Goal: Check status

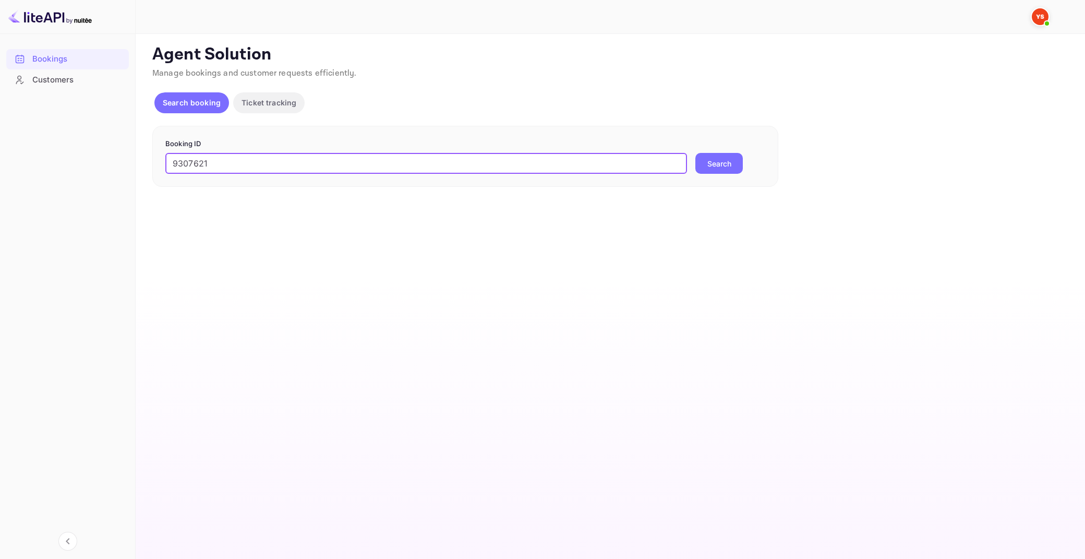
type input "9307621"
click at [696, 153] on button "Search" at bounding box center [719, 163] width 47 height 21
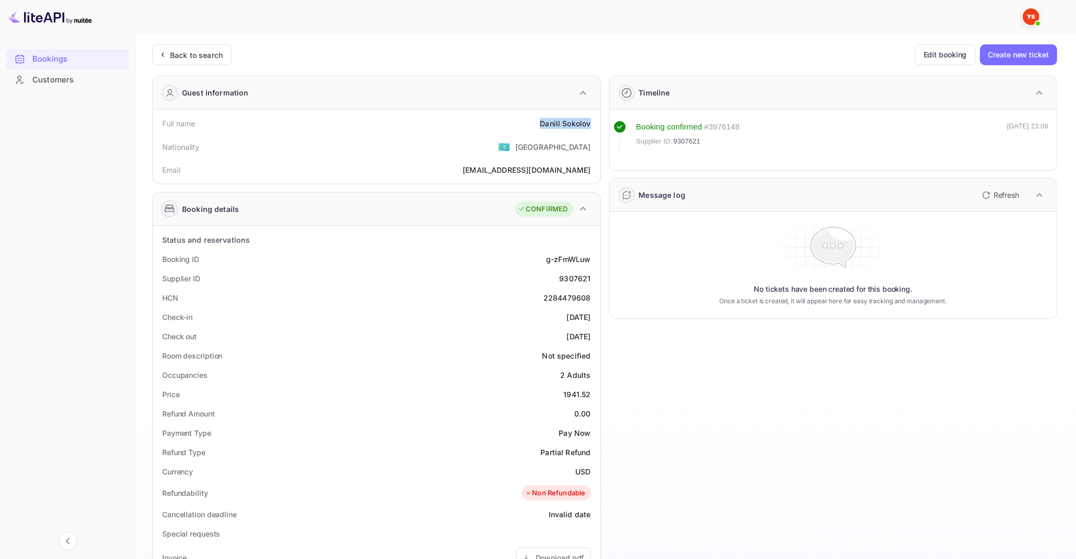
drag, startPoint x: 543, startPoint y: 124, endPoint x: 595, endPoint y: 122, distance: 52.7
click at [595, 123] on div "Full name [PERSON_NAME]" at bounding box center [376, 123] width 439 height 19
copy div "[PERSON_NAME]"
drag, startPoint x: 565, startPoint y: 393, endPoint x: 593, endPoint y: 395, distance: 28.3
click at [593, 395] on div "Price 1941.52" at bounding box center [376, 394] width 439 height 19
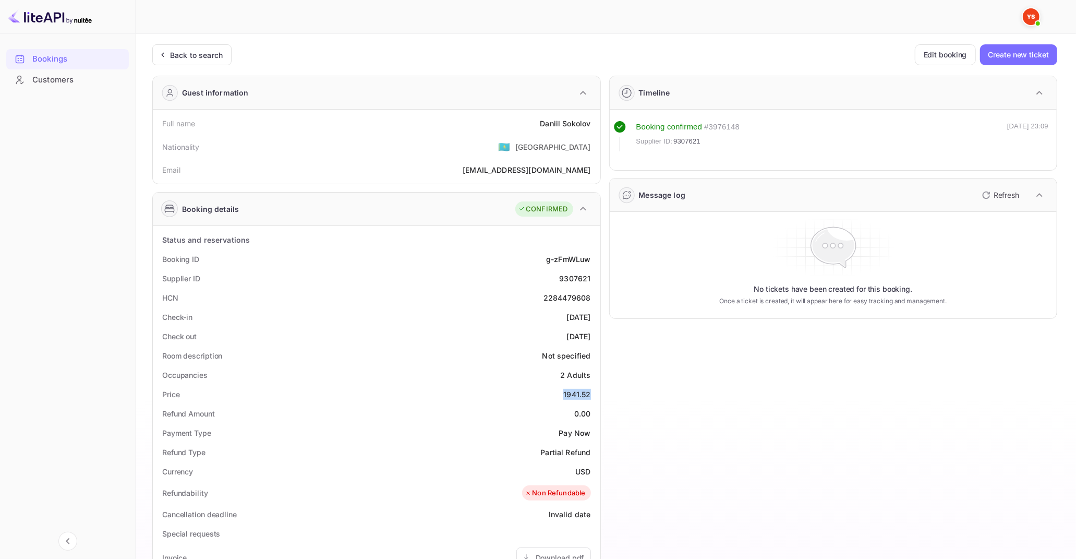
copy div "1941.52"
drag, startPoint x: 574, startPoint y: 468, endPoint x: 589, endPoint y: 473, distance: 15.0
click at [589, 473] on div "Currency USD" at bounding box center [376, 471] width 439 height 19
copy div "USD"
click at [186, 47] on div "Back to search" at bounding box center [191, 54] width 79 height 21
